Goal: Information Seeking & Learning: Learn about a topic

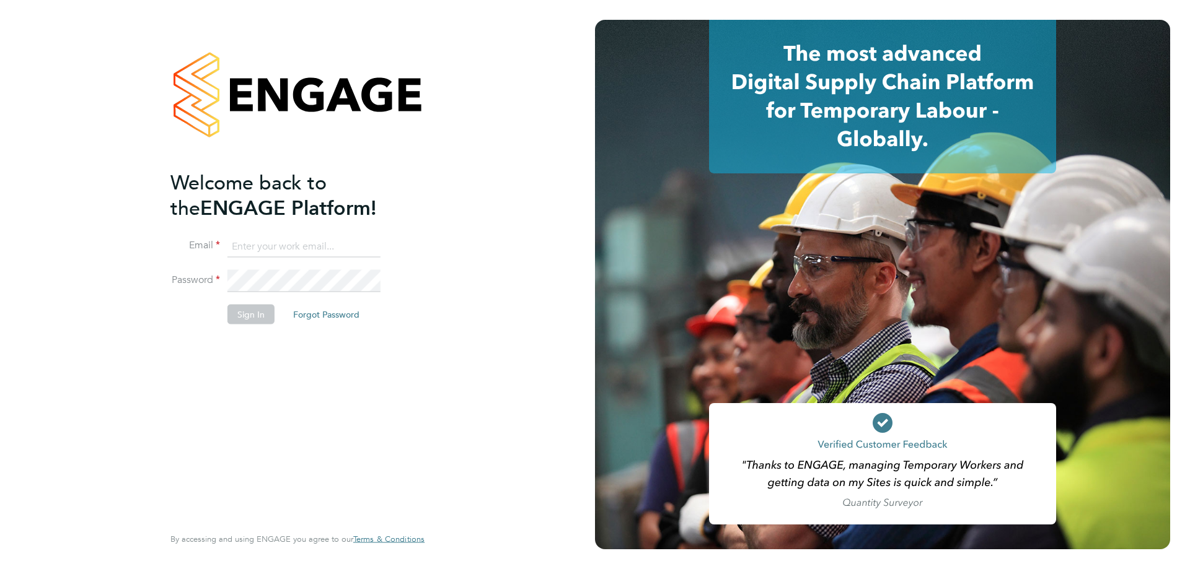
type input "[EMAIL_ADDRESS][DOMAIN_NAME]"
click at [246, 307] on button "Sign In" at bounding box center [250, 314] width 47 height 20
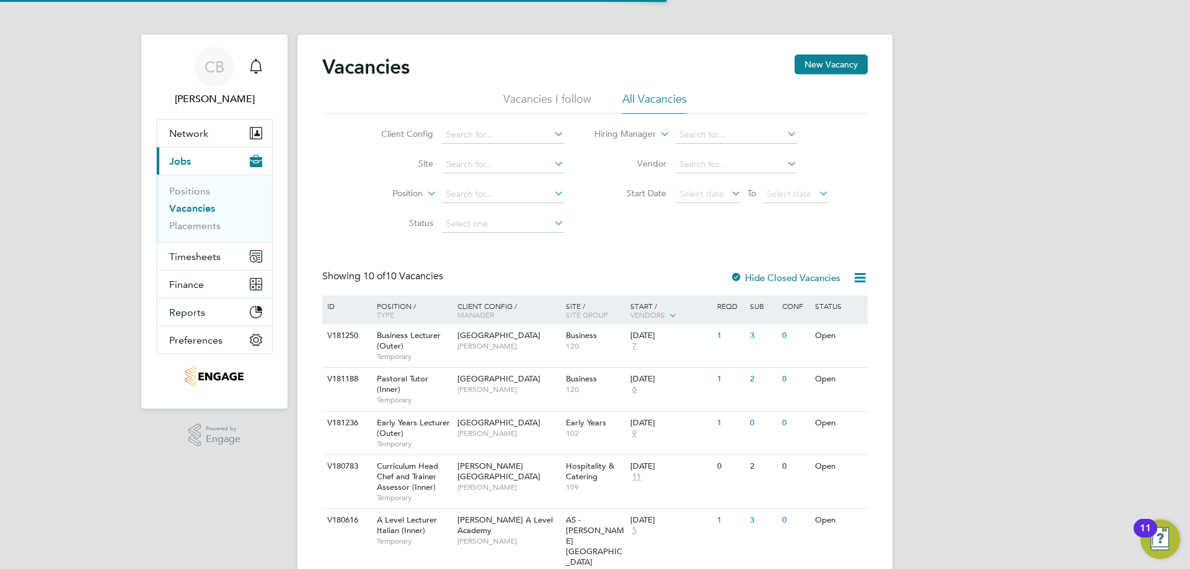
scroll to position [62, 0]
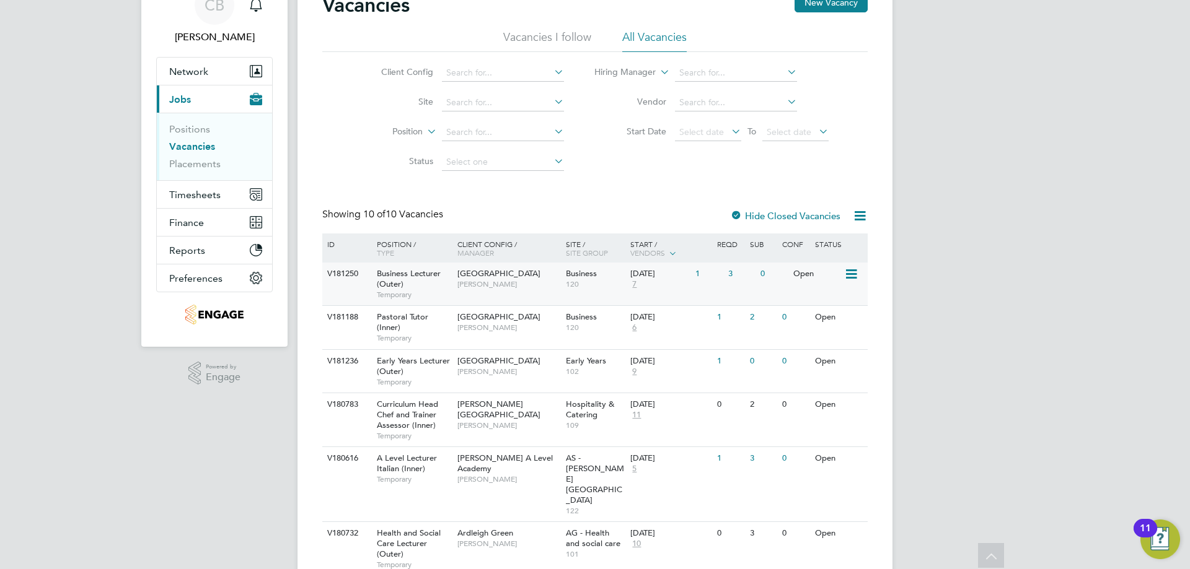
click at [514, 273] on span "Epping Forest Campus" at bounding box center [498, 273] width 83 height 11
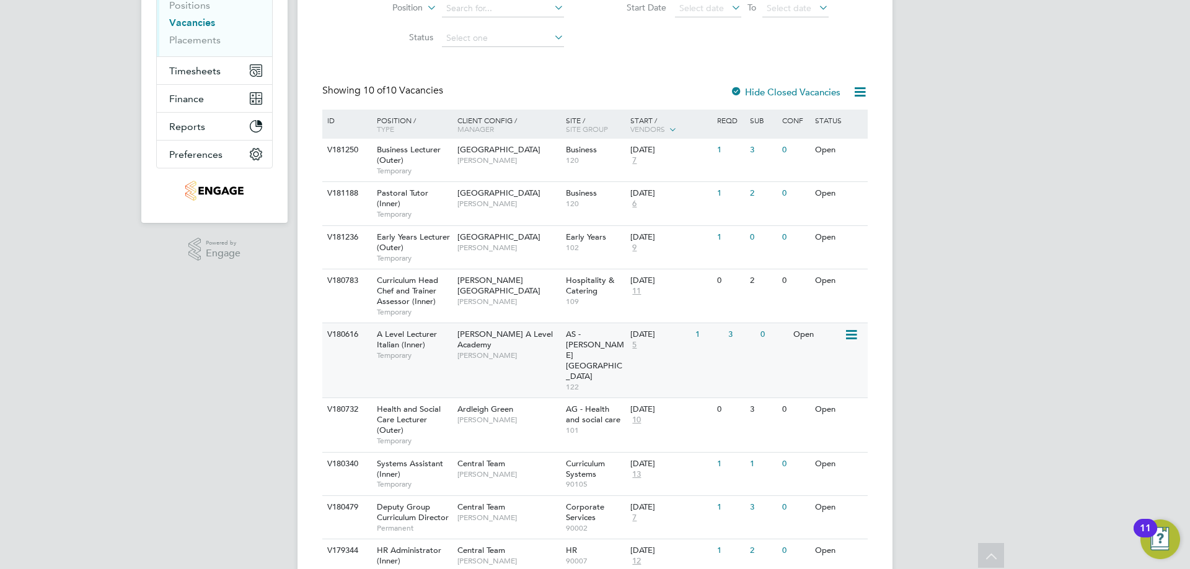
scroll to position [247, 0]
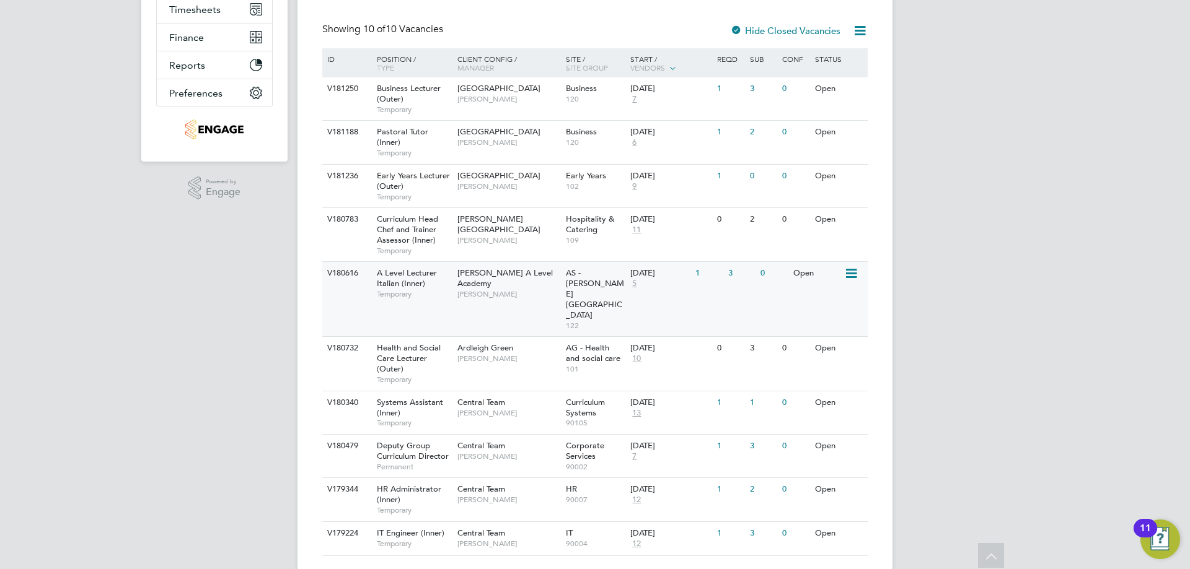
click at [475, 289] on span "Mohon Miah" at bounding box center [508, 294] width 102 height 10
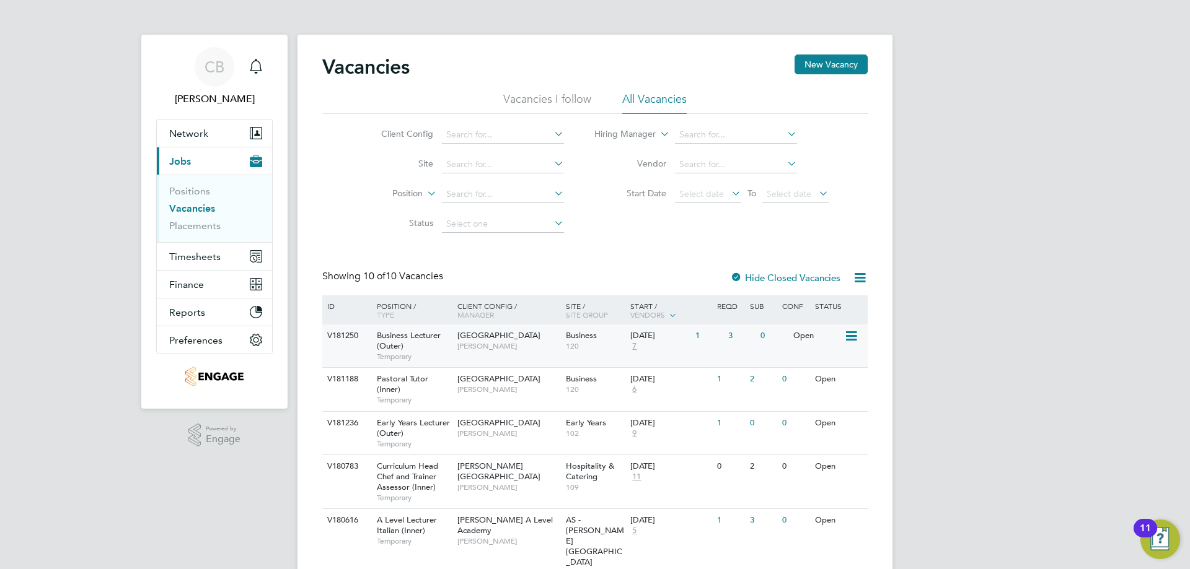
scroll to position [124, 0]
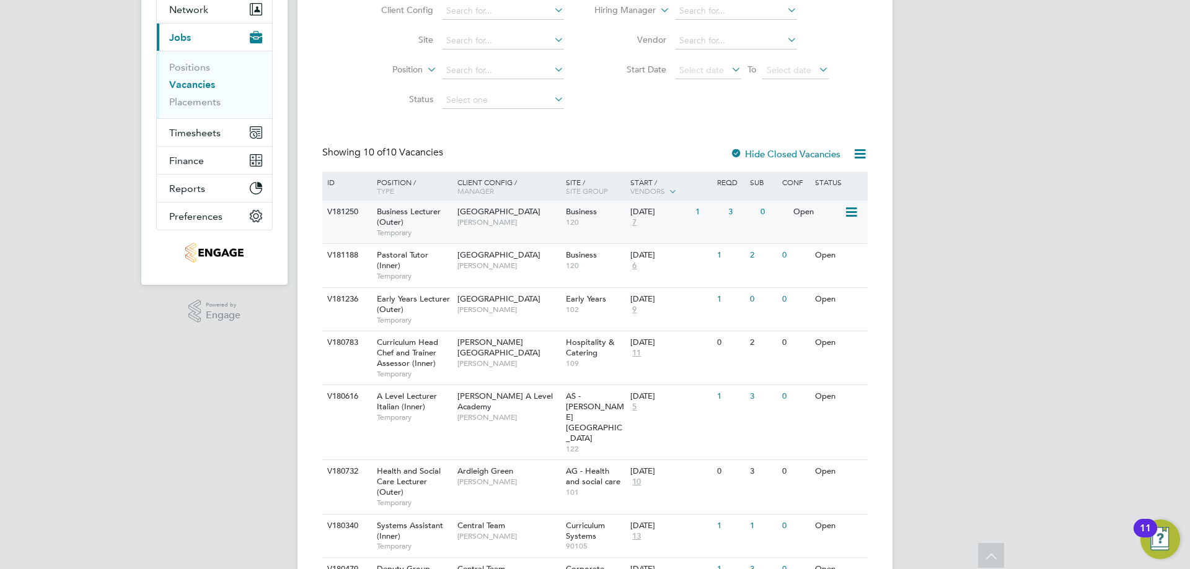
click at [462, 208] on span "[GEOGRAPHIC_DATA]" at bounding box center [498, 211] width 83 height 11
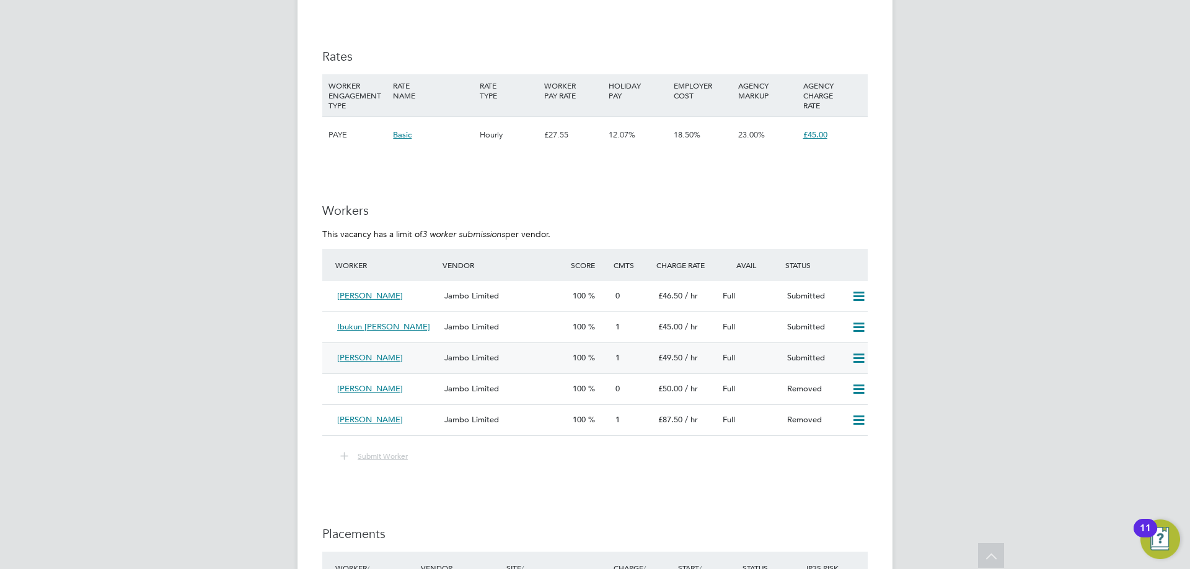
click at [477, 349] on div "Jambo Limited" at bounding box center [503, 358] width 128 height 20
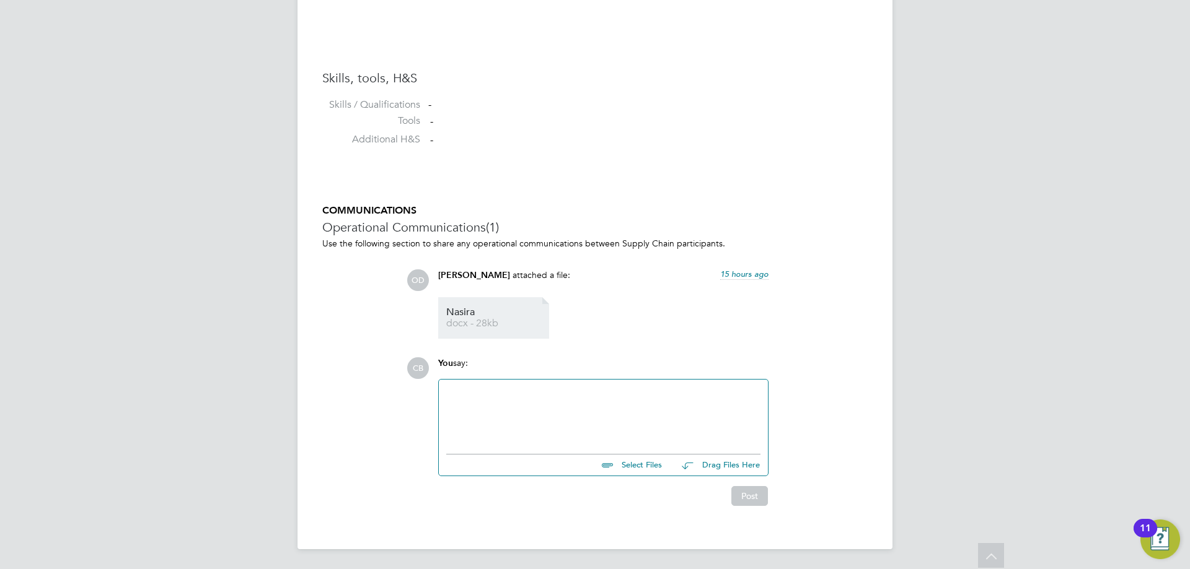
click at [475, 312] on span "Nasira" at bounding box center [495, 312] width 99 height 9
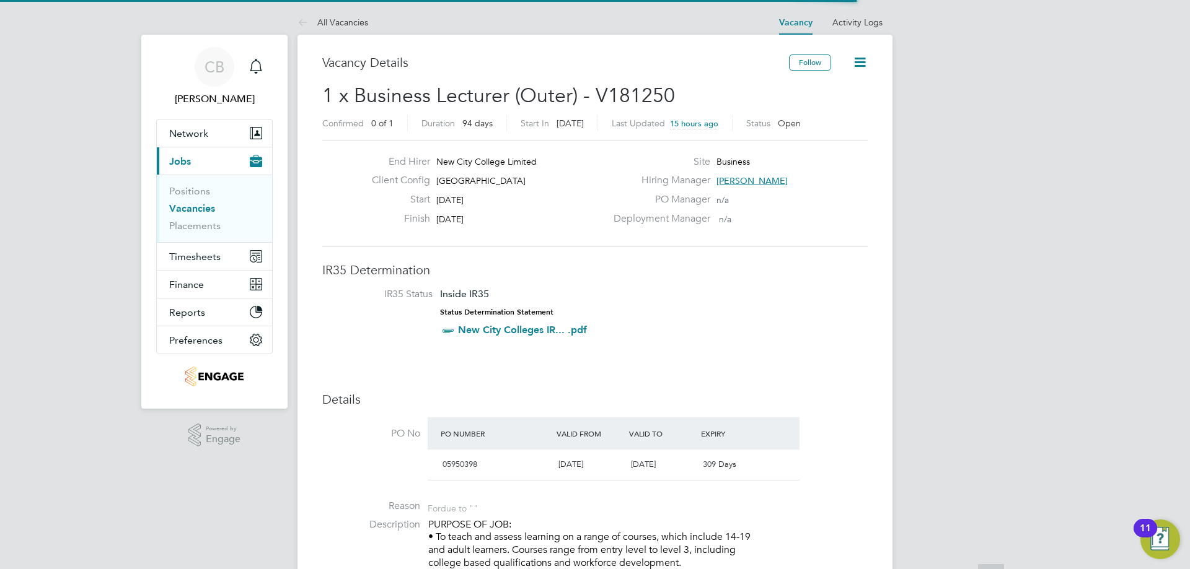
scroll to position [6, 6]
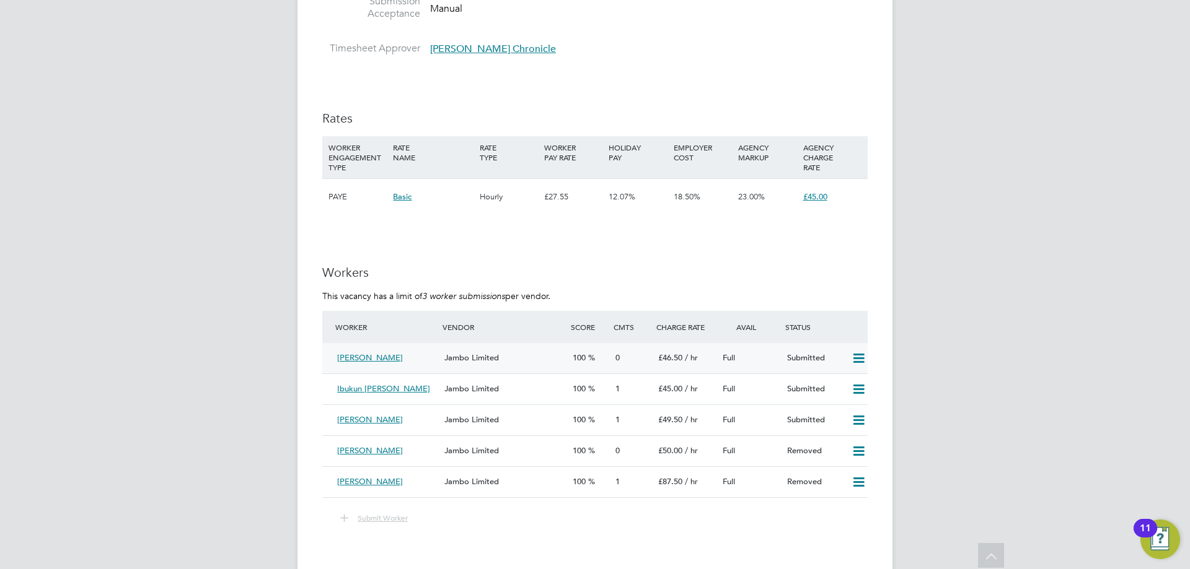
click at [403, 349] on div "[PERSON_NAME]" at bounding box center [385, 358] width 107 height 20
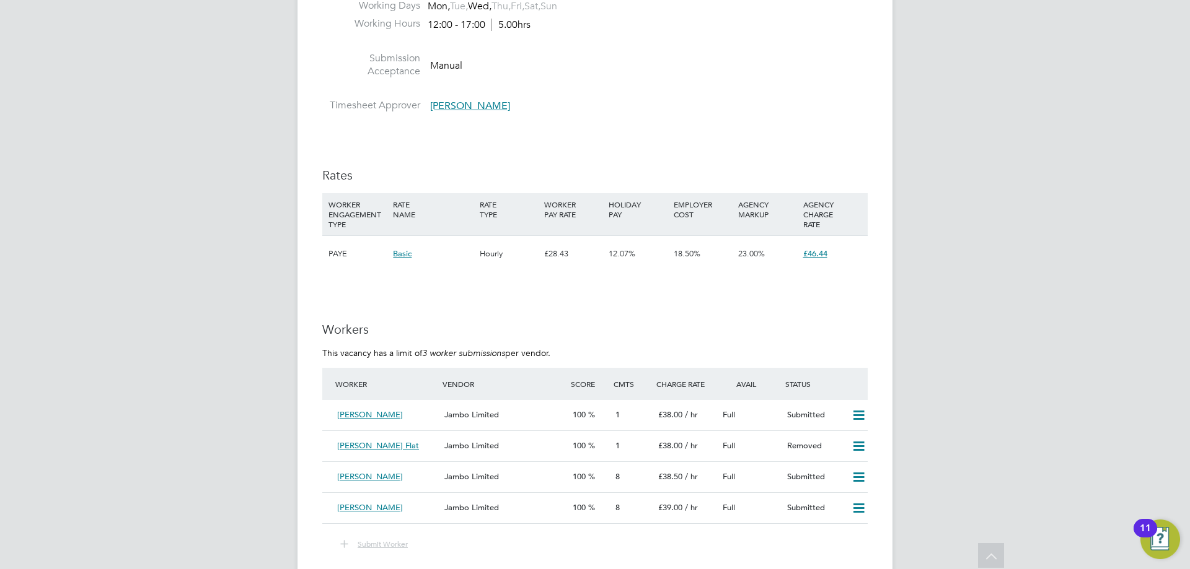
scroll to position [1983, 0]
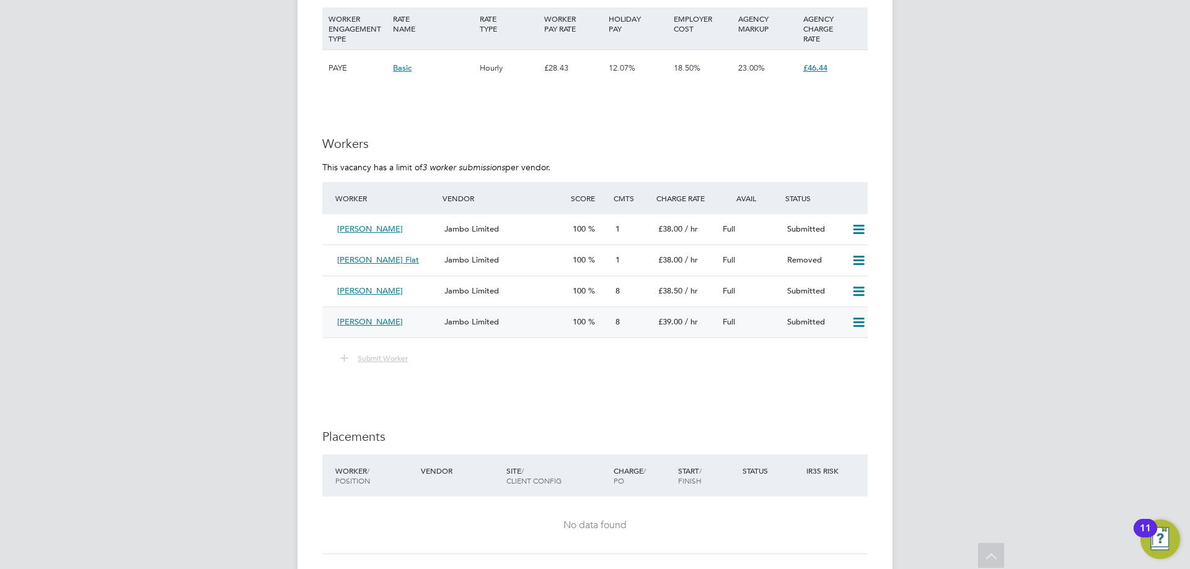
click at [586, 319] on span "100" at bounding box center [579, 322] width 13 height 11
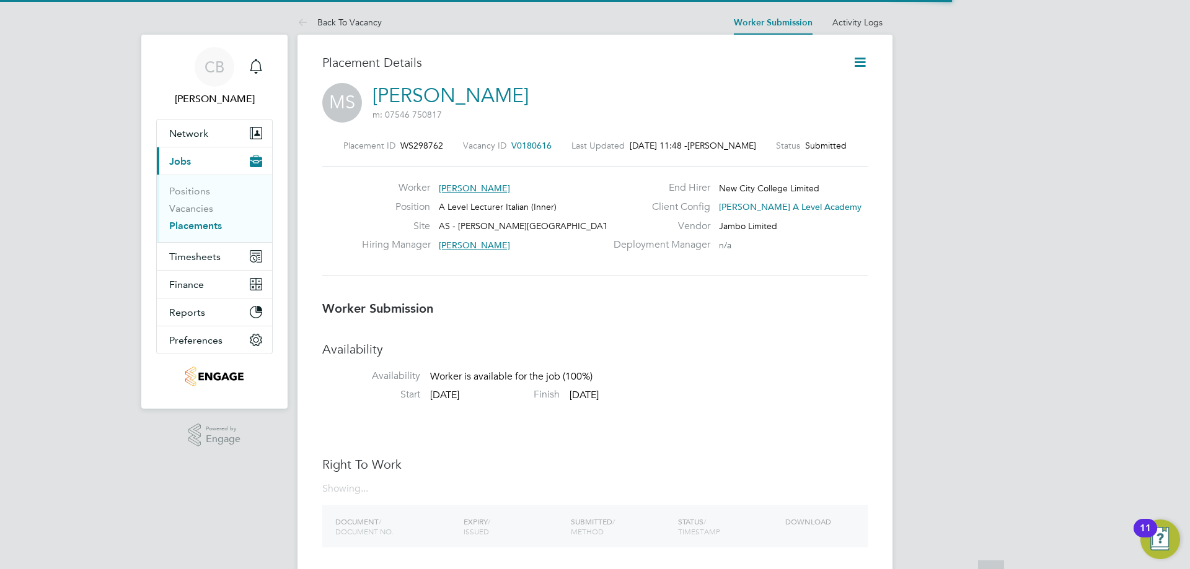
scroll to position [12, 69]
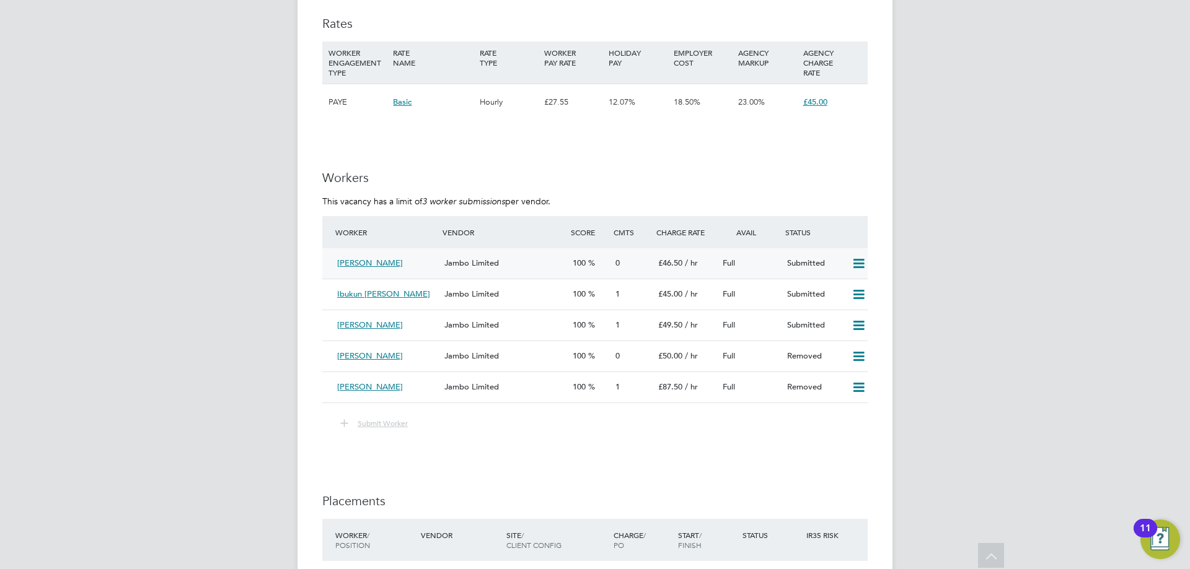
click at [558, 264] on div "Jambo Limited" at bounding box center [503, 263] width 128 height 20
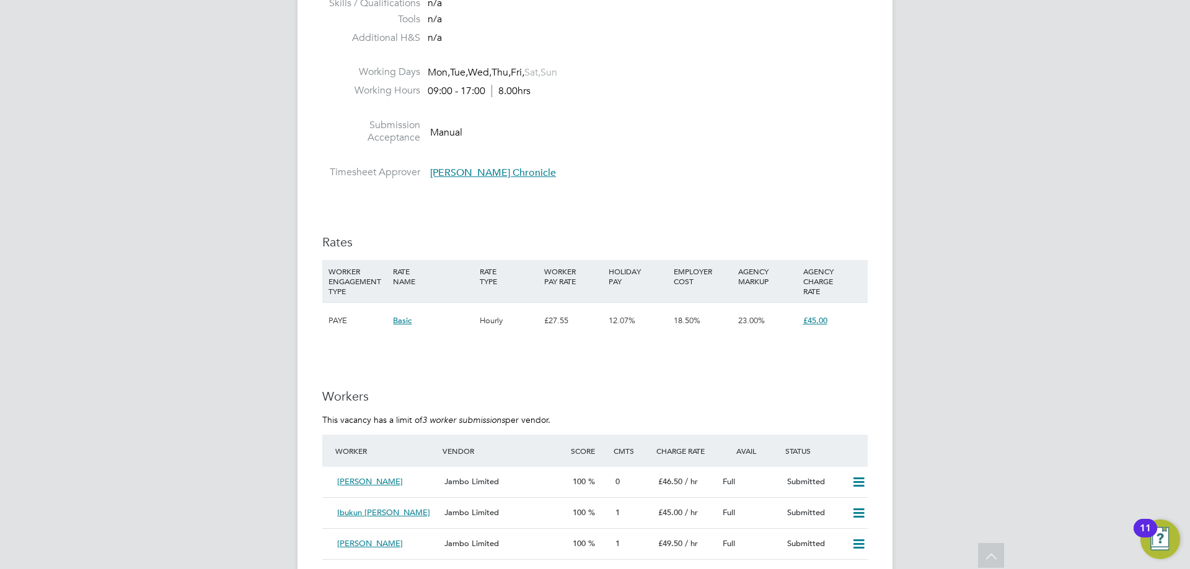
click at [460, 513] on span "Jambo Limited" at bounding box center [471, 512] width 55 height 11
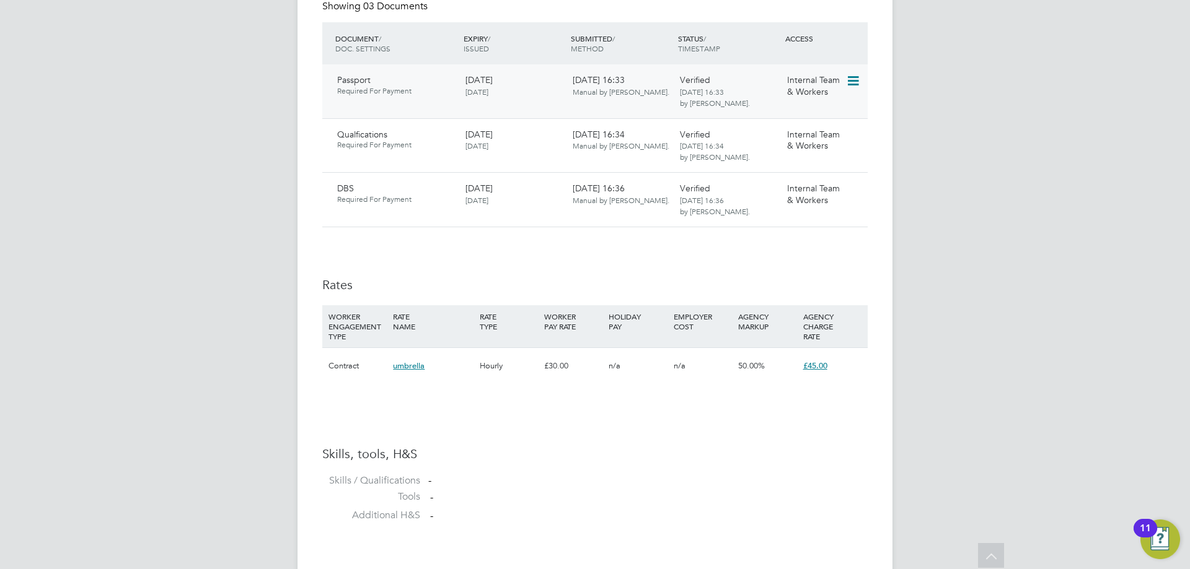
click at [849, 82] on icon at bounding box center [852, 81] width 12 height 15
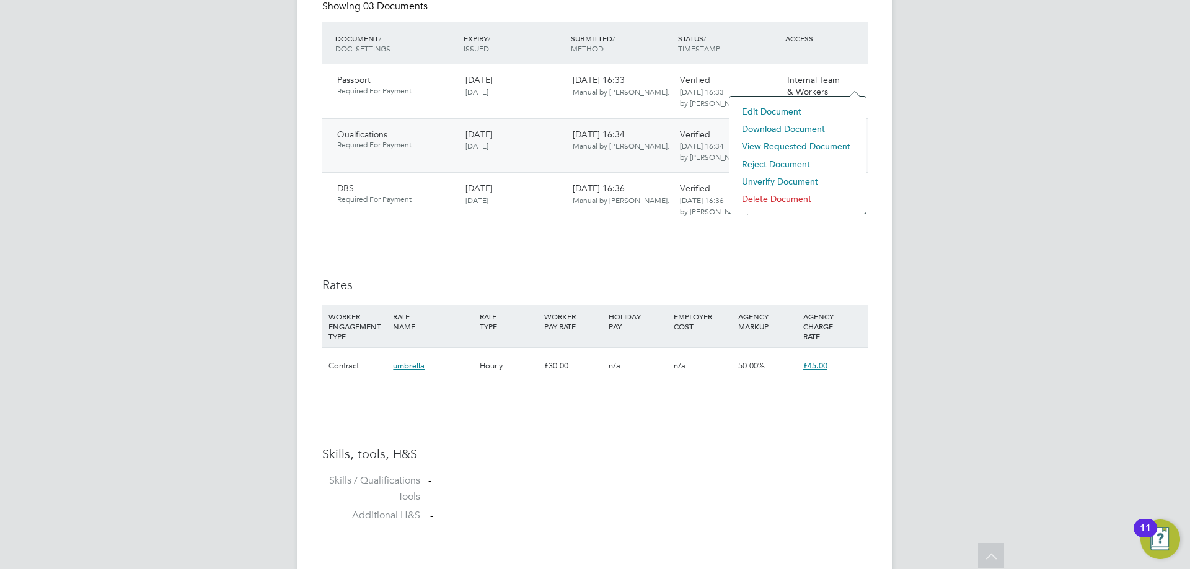
click at [408, 140] on div "Qualfications Required For Payment" at bounding box center [396, 139] width 128 height 31
click at [484, 210] on div "31 Jan 2025 04 Nov 2024" at bounding box center [513, 194] width 107 height 32
click at [845, 21] on div "Showing 03 Documents" at bounding box center [594, 11] width 545 height 23
click at [910, 135] on div "CB Cameron Bishop Notifications Applications: Network Team Members Businesses S…" at bounding box center [595, 131] width 1190 height 1627
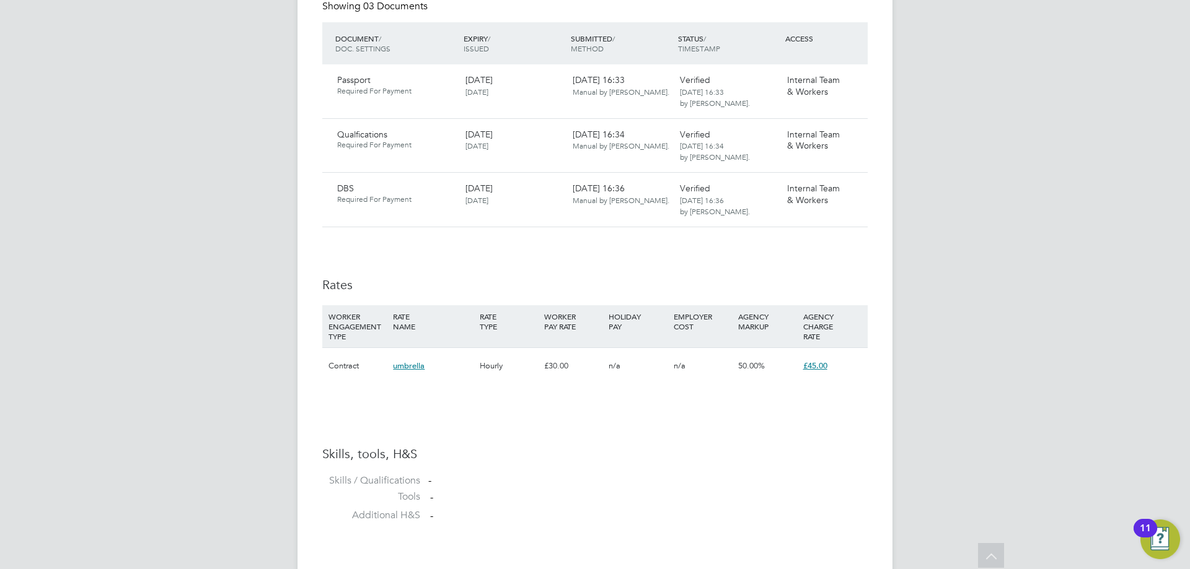
click at [910, 135] on div "CB Cameron Bishop Notifications Applications: Network Team Members Businesses S…" at bounding box center [595, 131] width 1190 height 1627
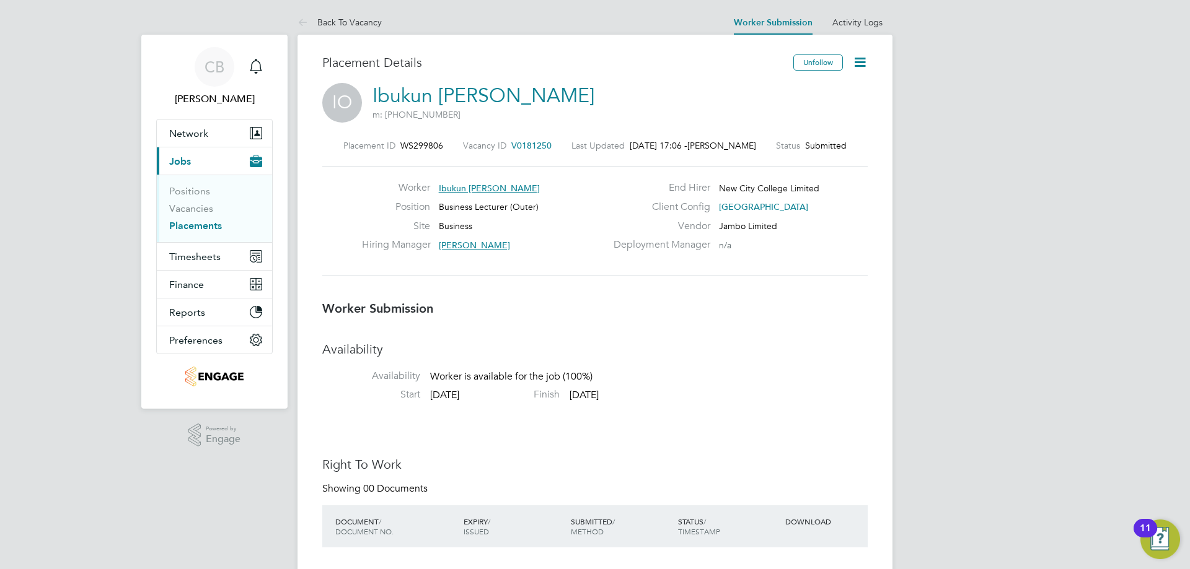
click at [518, 96] on link "Ibukun Oluremi Oyedola" at bounding box center [483, 96] width 222 height 24
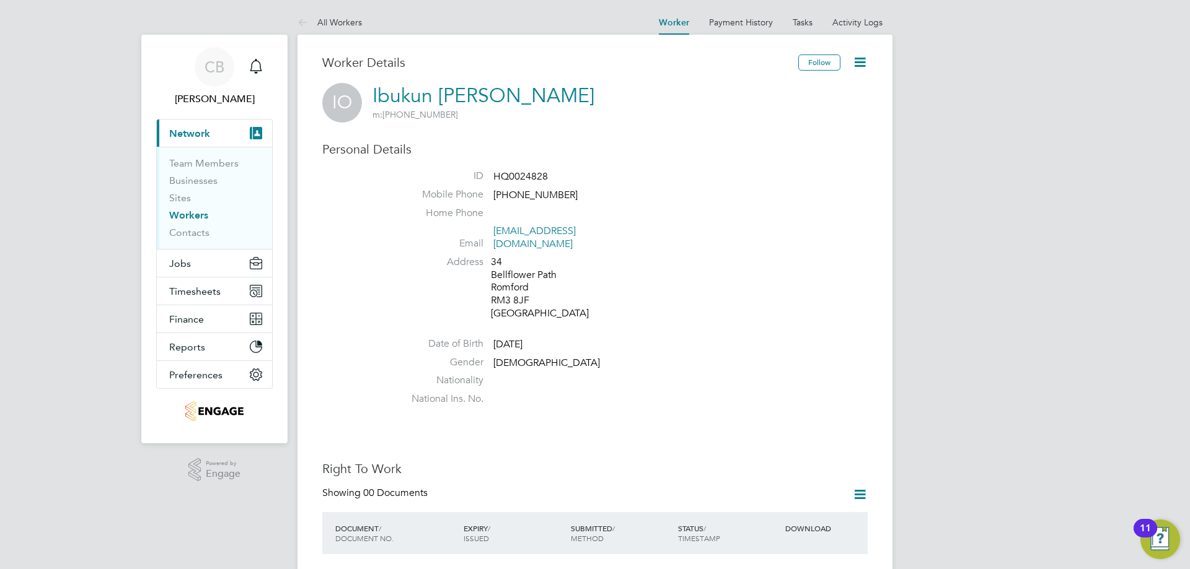
click at [862, 63] on icon at bounding box center [859, 62] width 15 height 15
click at [608, 142] on h3 "Personal Details" at bounding box center [594, 149] width 545 height 16
click at [471, 323] on li at bounding box center [632, 324] width 471 height 2
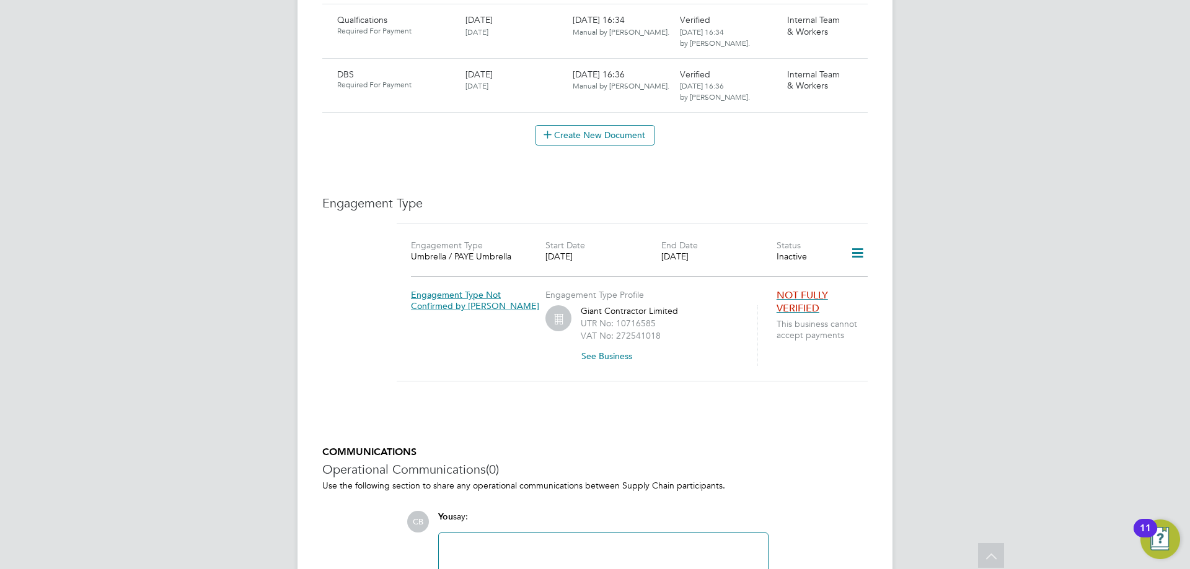
scroll to position [918, 0]
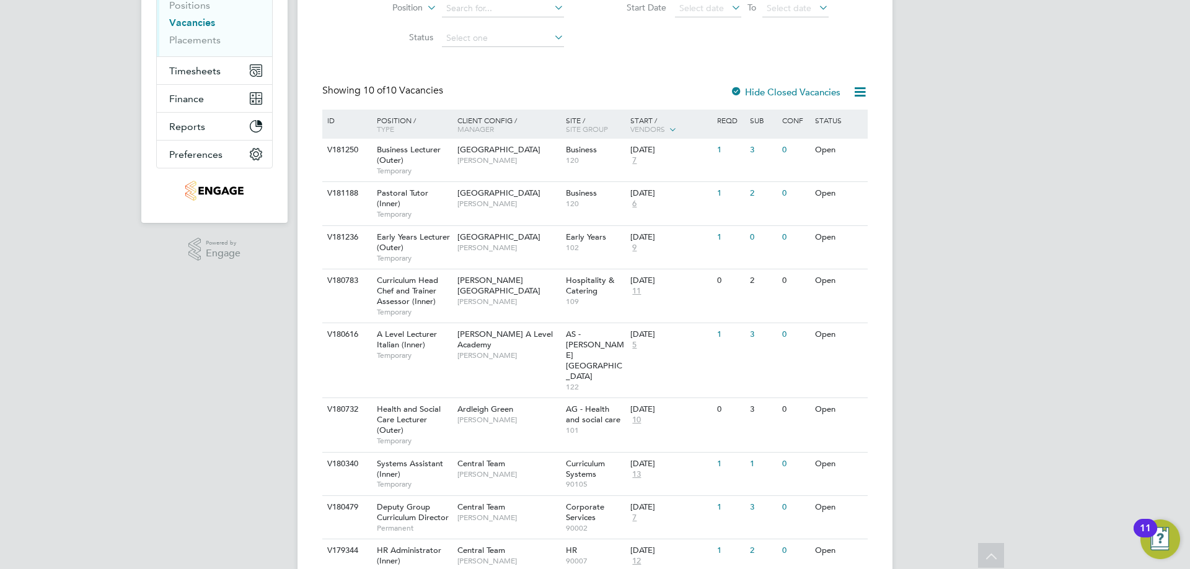
scroll to position [247, 0]
